Goal: Task Accomplishment & Management: Manage account settings

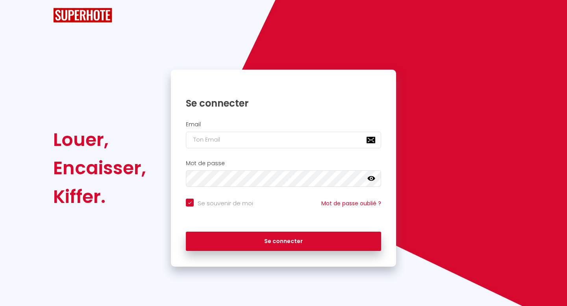
checkbox input "true"
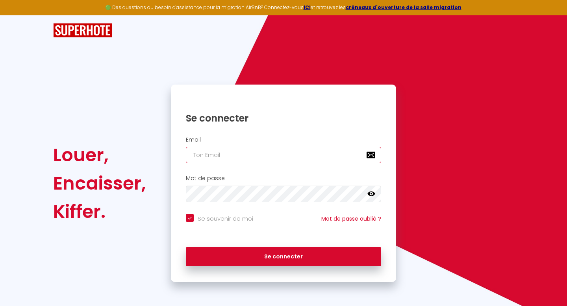
type input "[EMAIL_ADDRESS][DOMAIN_NAME]"
click at [126, 91] on div "Louer, Encaisser, Kiffer." at bounding box center [107, 184] width 118 height 198
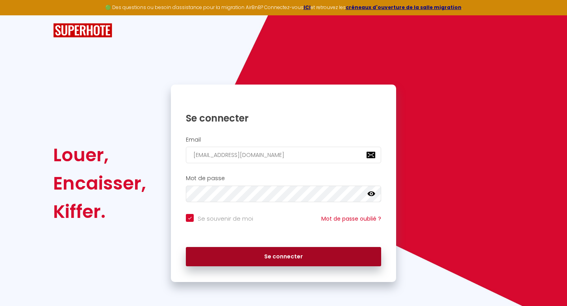
click at [274, 257] on button "Se connecter" at bounding box center [283, 257] width 195 height 20
checkbox input "true"
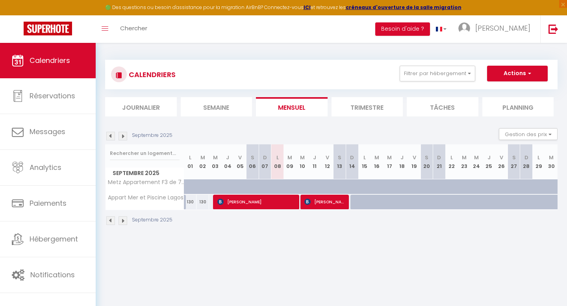
click at [123, 221] on img at bounding box center [122, 221] width 9 height 9
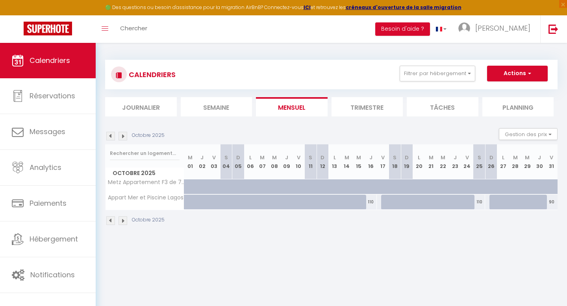
click at [123, 221] on img at bounding box center [122, 221] width 9 height 9
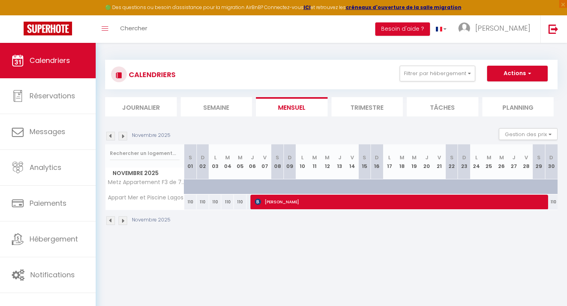
click at [123, 221] on img at bounding box center [122, 221] width 9 height 9
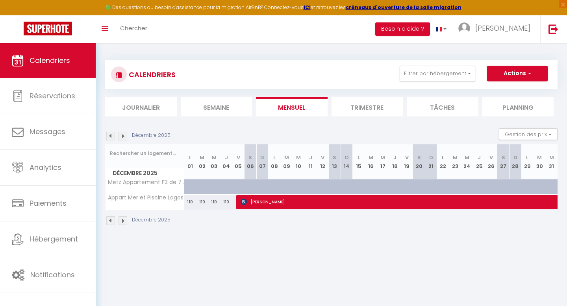
click at [123, 221] on img at bounding box center [122, 221] width 9 height 9
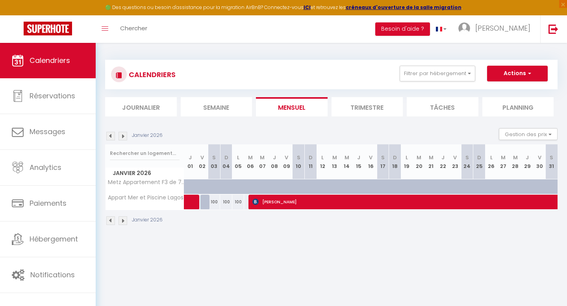
click at [123, 221] on img at bounding box center [122, 221] width 9 height 9
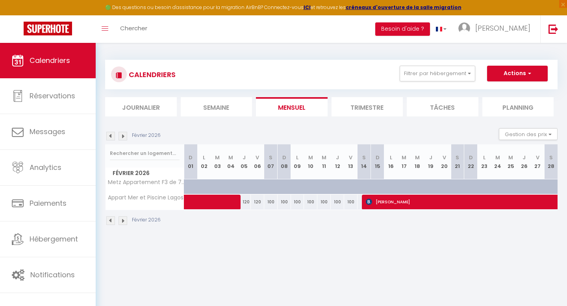
click at [123, 221] on img at bounding box center [122, 221] width 9 height 9
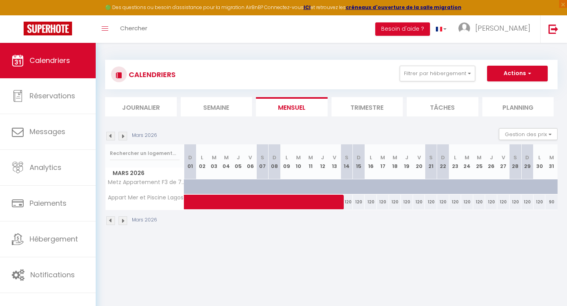
click at [122, 220] on img at bounding box center [122, 221] width 9 height 9
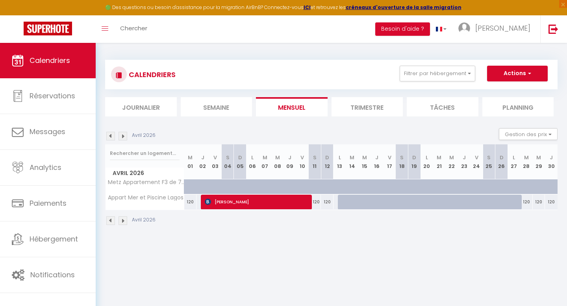
click at [122, 220] on img at bounding box center [122, 221] width 9 height 9
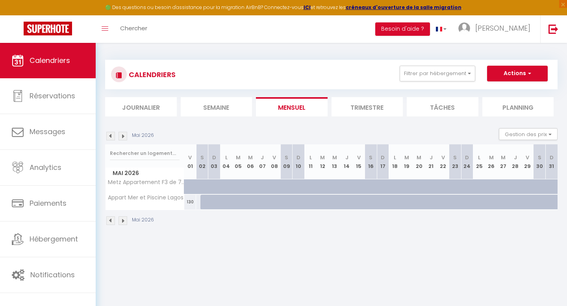
click at [122, 220] on img at bounding box center [122, 221] width 9 height 9
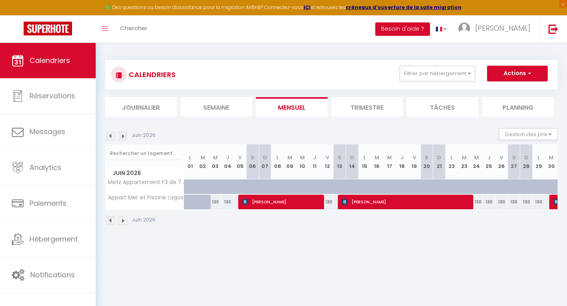
click at [122, 220] on img at bounding box center [122, 221] width 9 height 9
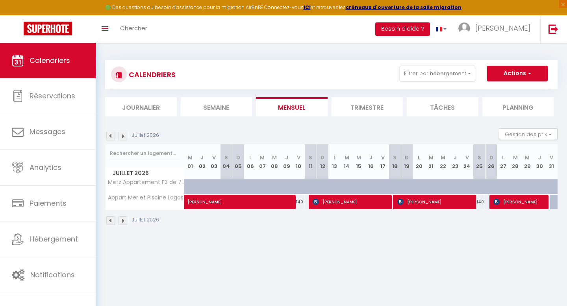
click at [122, 220] on img at bounding box center [122, 221] width 9 height 9
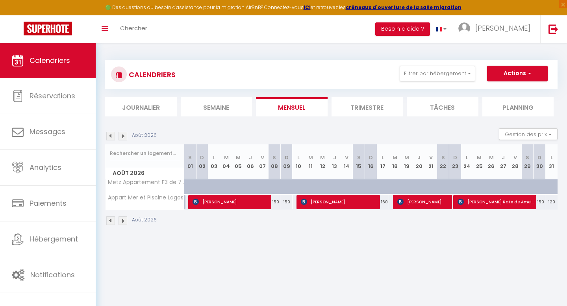
click at [122, 221] on img at bounding box center [122, 221] width 9 height 9
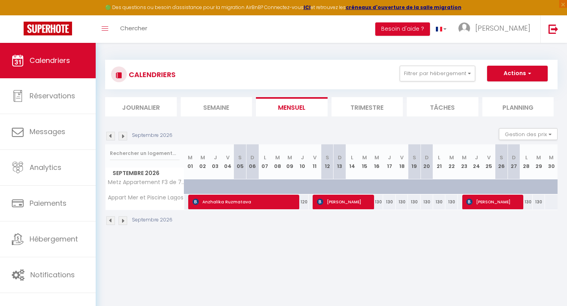
click at [122, 221] on img at bounding box center [122, 221] width 9 height 9
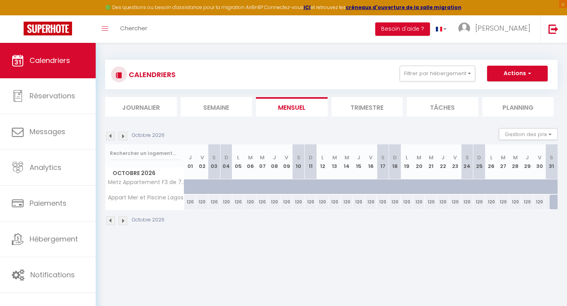
click at [122, 221] on img at bounding box center [122, 221] width 9 height 9
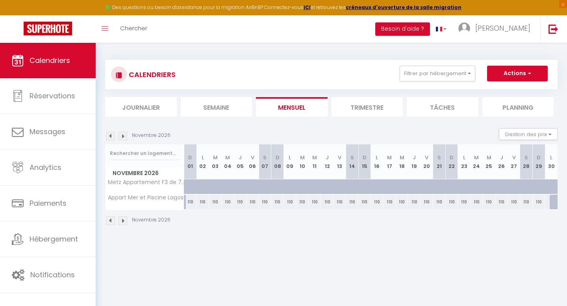
click at [122, 221] on img at bounding box center [122, 221] width 9 height 9
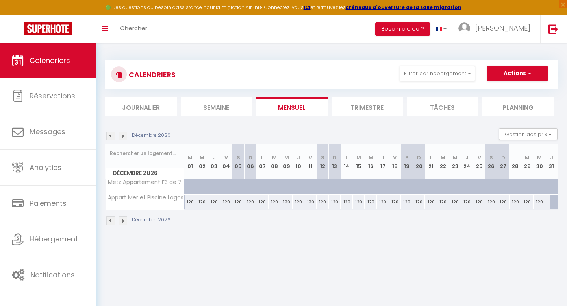
click at [122, 220] on img at bounding box center [122, 221] width 9 height 9
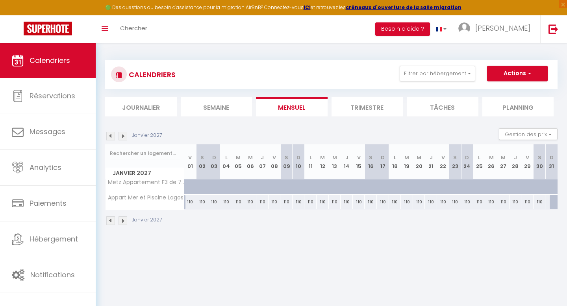
click at [122, 220] on img at bounding box center [122, 221] width 9 height 9
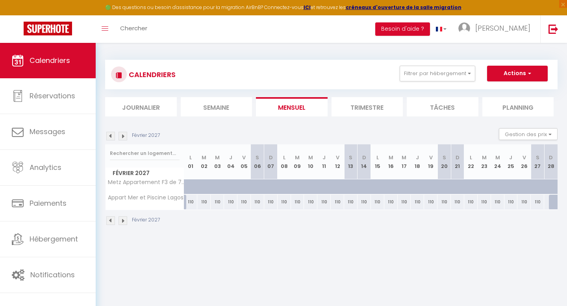
click at [124, 220] on img at bounding box center [122, 221] width 9 height 9
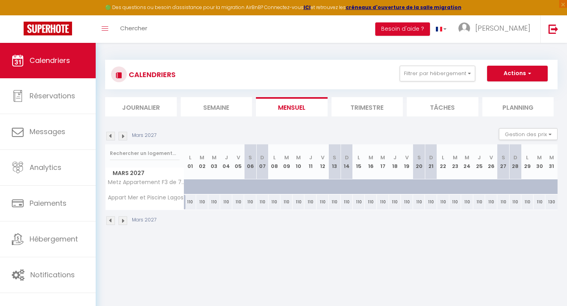
click at [124, 220] on img at bounding box center [122, 221] width 9 height 9
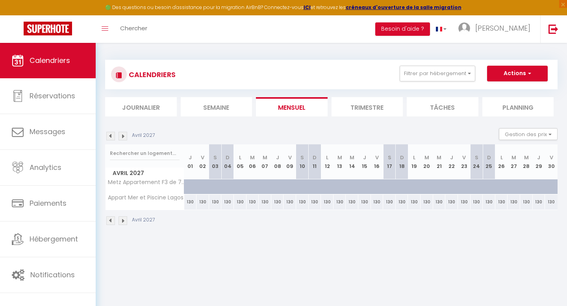
click at [124, 220] on img at bounding box center [122, 221] width 9 height 9
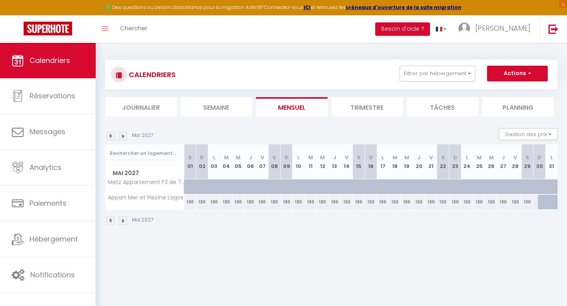
click at [124, 220] on img at bounding box center [122, 221] width 9 height 9
